Goal: Navigation & Orientation: Find specific page/section

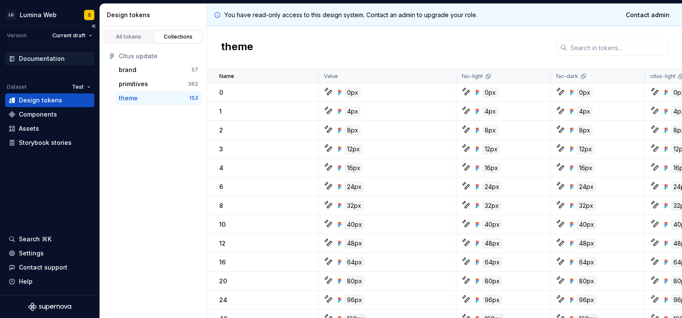
click at [37, 57] on div "Documentation" at bounding box center [42, 58] width 46 height 9
